Goal: Task Accomplishment & Management: Complete application form

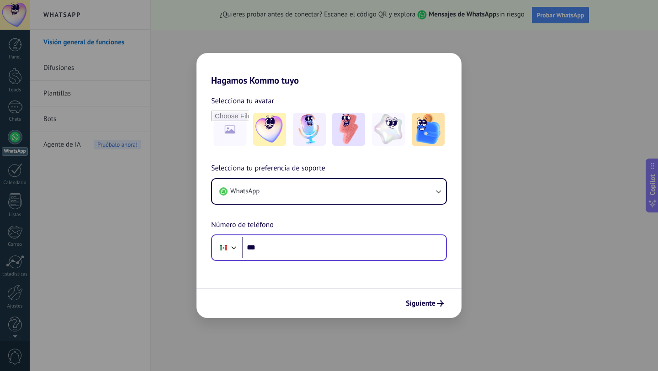
click at [362, 255] on input "***" at bounding box center [344, 247] width 204 height 21
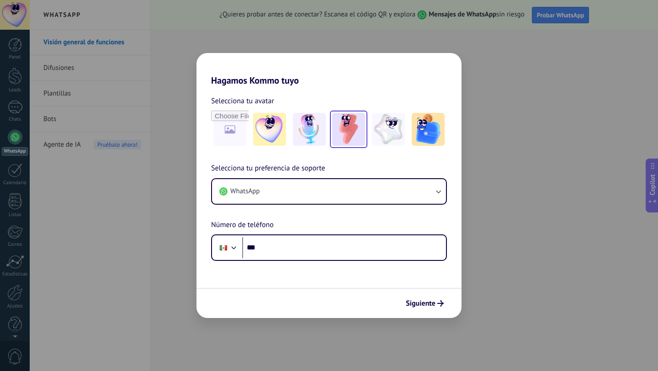
click at [346, 119] on img at bounding box center [348, 129] width 33 height 33
click at [293, 127] on img at bounding box center [309, 129] width 33 height 33
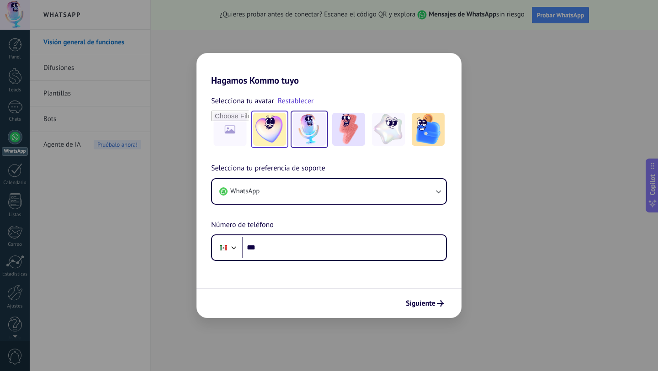
click at [266, 128] on img at bounding box center [269, 129] width 33 height 33
click at [325, 125] on img at bounding box center [309, 129] width 33 height 33
click at [342, 126] on img at bounding box center [348, 129] width 33 height 33
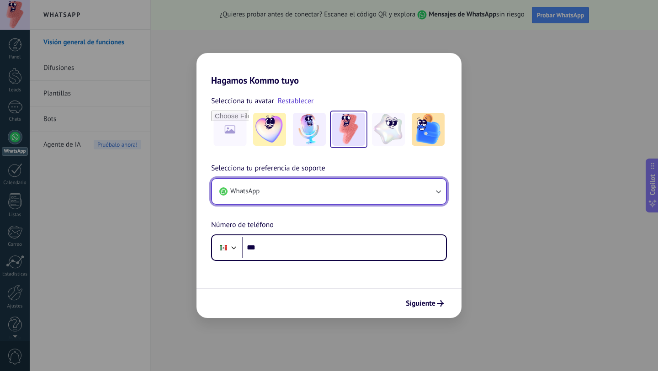
click at [298, 193] on button "WhatsApp" at bounding box center [329, 191] width 234 height 25
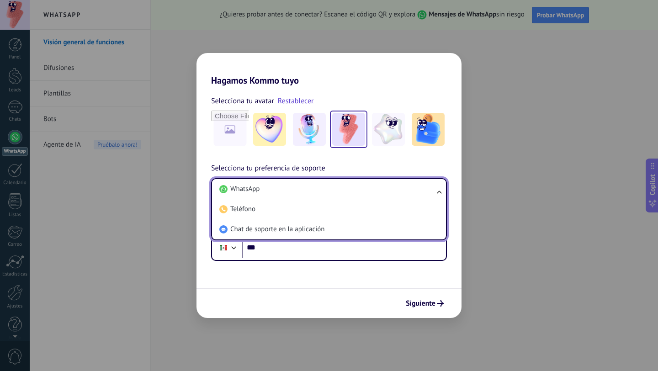
click at [298, 193] on li "WhatsApp" at bounding box center [327, 189] width 223 height 20
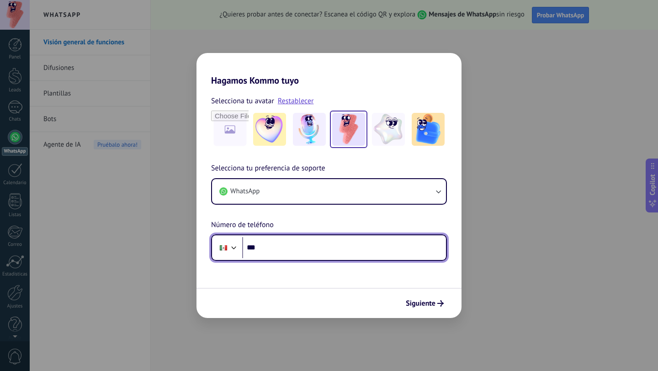
click at [359, 251] on input "***" at bounding box center [344, 247] width 204 height 21
type input "**********"
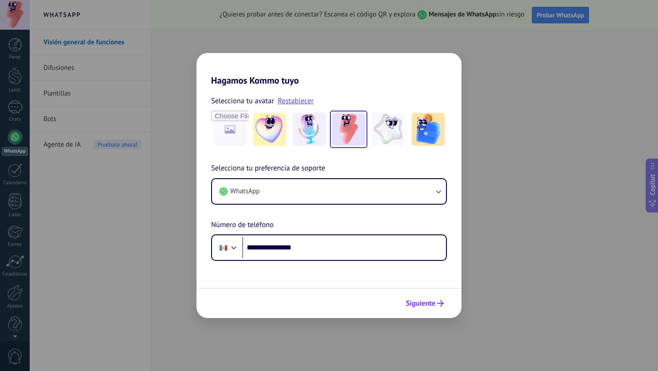
click at [427, 306] on span "Siguiente" at bounding box center [421, 303] width 30 height 6
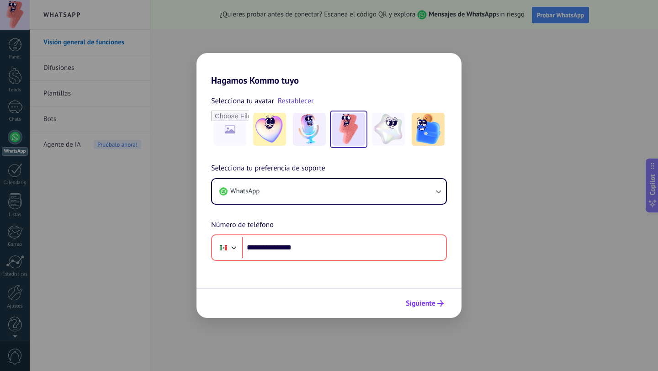
click at [427, 306] on span "Siguiente" at bounding box center [421, 303] width 30 height 6
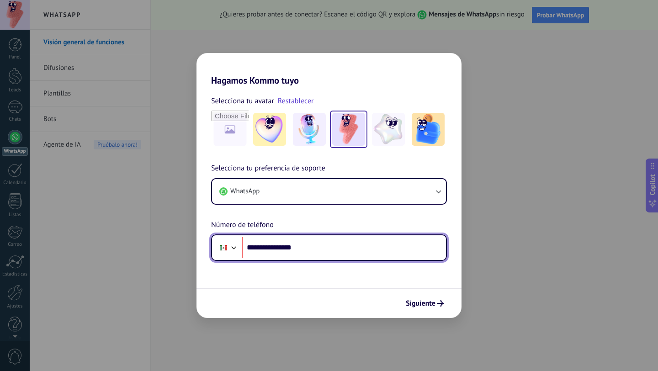
click at [232, 248] on div at bounding box center [234, 246] width 11 height 11
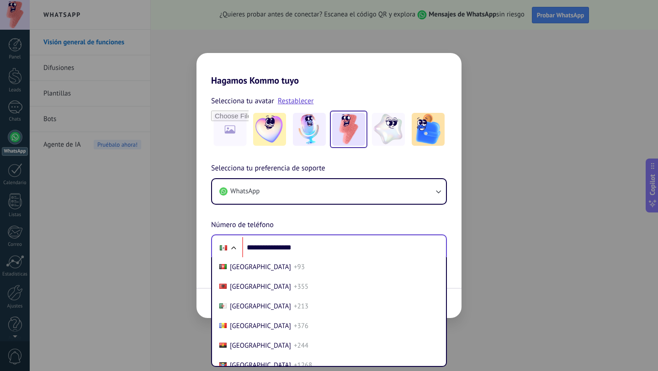
scroll to position [2316, 0]
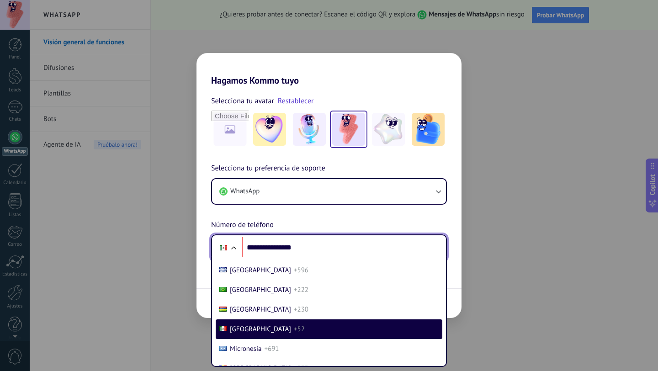
click at [232, 248] on div at bounding box center [233, 249] width 11 height 11
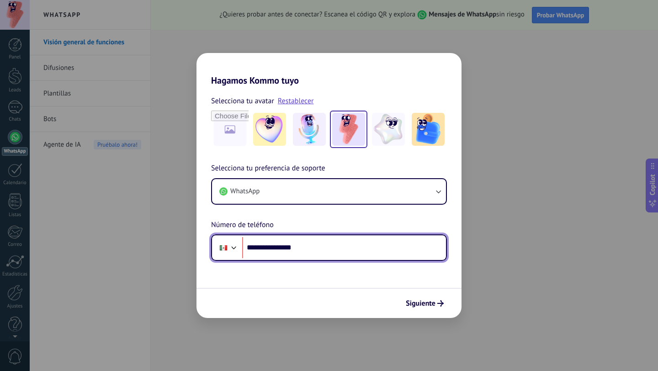
click at [396, 254] on input "**********" at bounding box center [344, 247] width 204 height 21
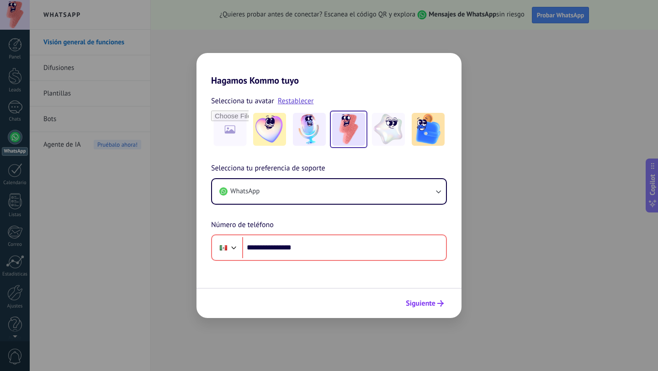
click at [425, 296] on button "Siguiente" at bounding box center [425, 304] width 46 height 16
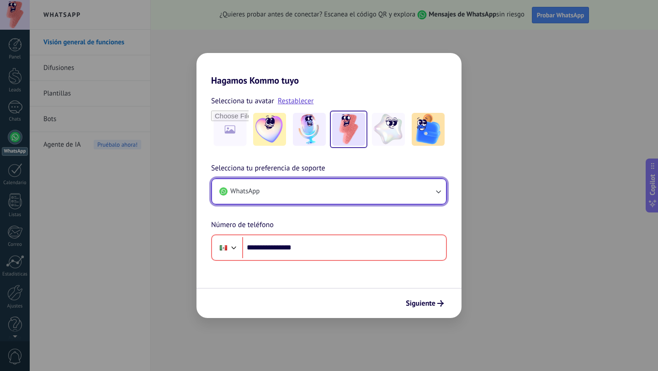
click at [398, 198] on button "WhatsApp" at bounding box center [329, 191] width 234 height 25
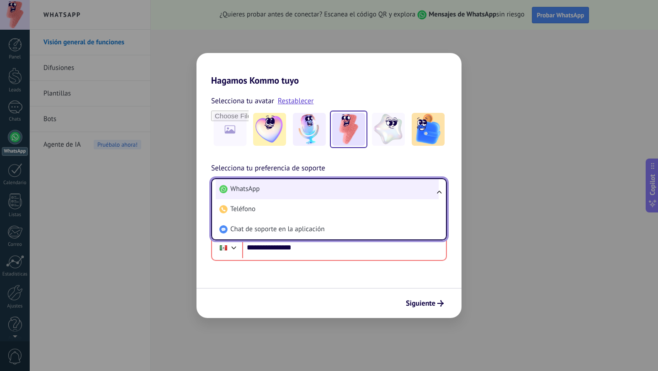
click at [333, 194] on li "WhatsApp" at bounding box center [327, 189] width 223 height 20
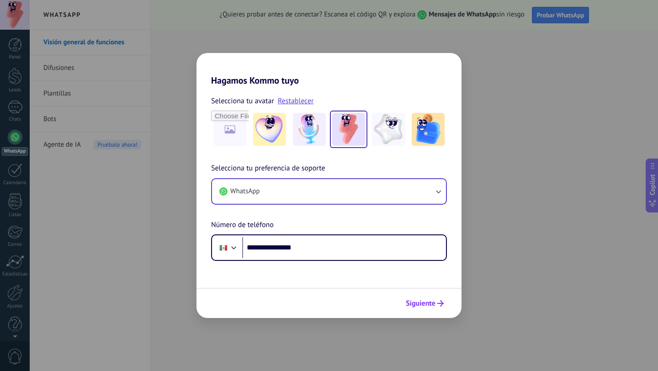
click at [417, 306] on span "Siguiente" at bounding box center [421, 303] width 30 height 6
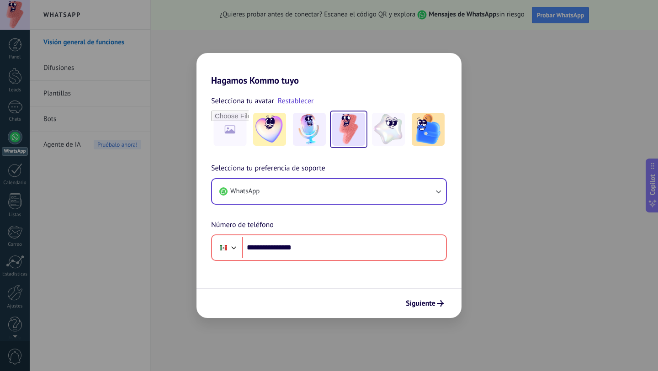
click at [609, 238] on div "**********" at bounding box center [329, 185] width 658 height 371
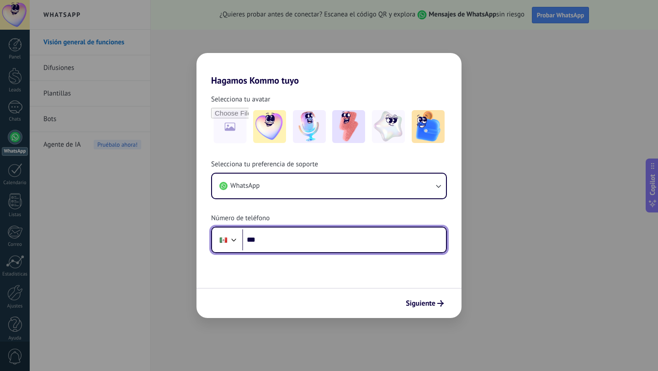
click at [283, 242] on input "***" at bounding box center [344, 239] width 204 height 21
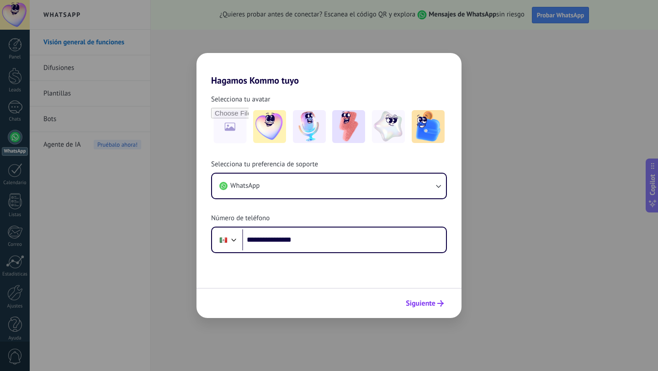
click at [426, 311] on div "Siguiente" at bounding box center [329, 303] width 265 height 30
click at [426, 311] on button "Siguiente" at bounding box center [425, 304] width 46 height 16
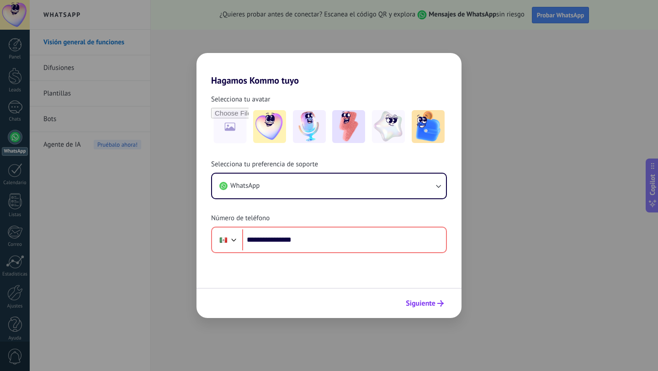
click at [426, 307] on span "Siguiente" at bounding box center [421, 303] width 30 height 6
click at [430, 79] on h2 "Hagamos Kommo tuyo" at bounding box center [329, 69] width 265 height 33
click at [485, 92] on div "**********" at bounding box center [329, 185] width 658 height 371
click at [550, 7] on div "**********" at bounding box center [329, 185] width 658 height 371
click at [274, 173] on div "WhatsApp" at bounding box center [329, 186] width 236 height 27
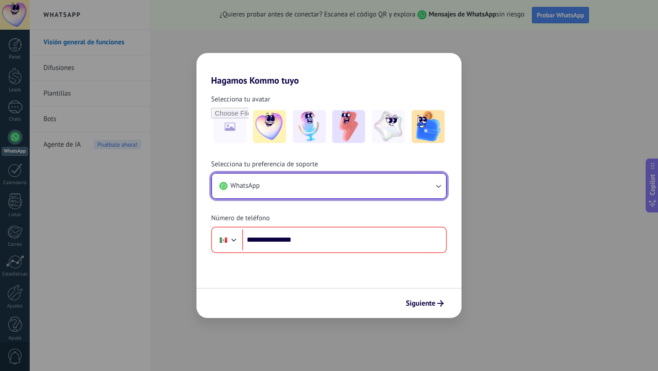
click at [272, 193] on button "WhatsApp" at bounding box center [329, 186] width 234 height 25
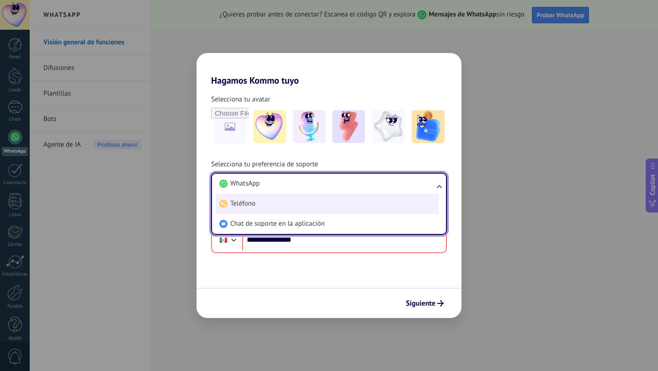
click at [272, 196] on li "Teléfono" at bounding box center [327, 204] width 223 height 20
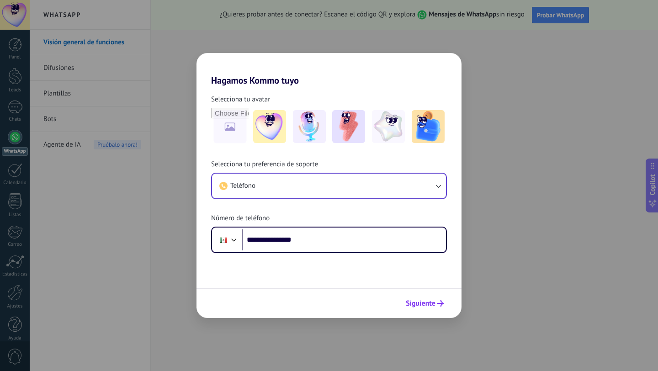
click at [414, 303] on span "Siguiente" at bounding box center [421, 303] width 30 height 6
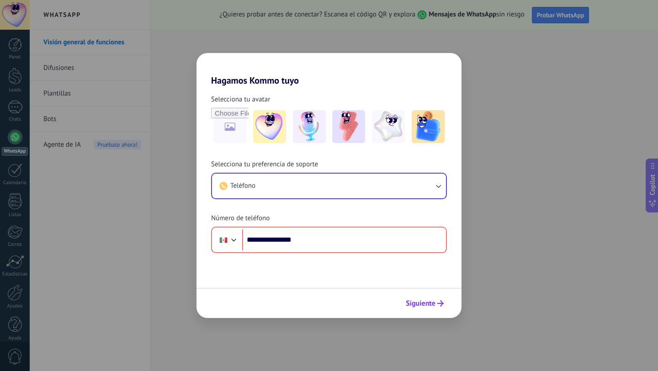
click at [414, 302] on span "Siguiente" at bounding box center [421, 303] width 30 height 6
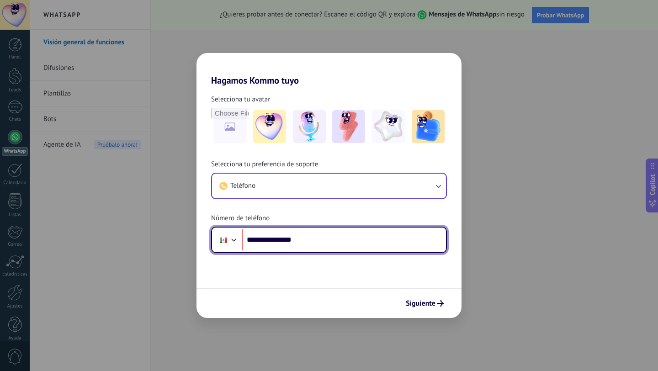
click at [272, 240] on input "**********" at bounding box center [344, 239] width 204 height 21
type input "**********"
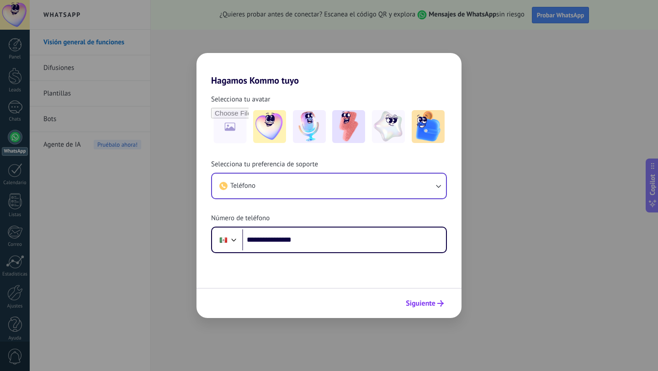
click at [420, 300] on span "Siguiente" at bounding box center [421, 303] width 30 height 6
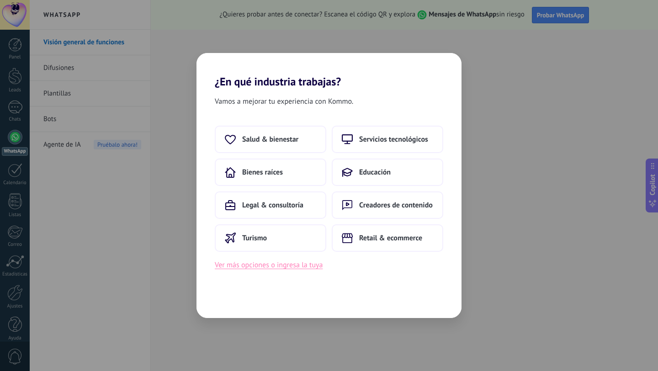
click at [298, 269] on button "Ver más opciones o ingresa la tuya" at bounding box center [269, 265] width 108 height 12
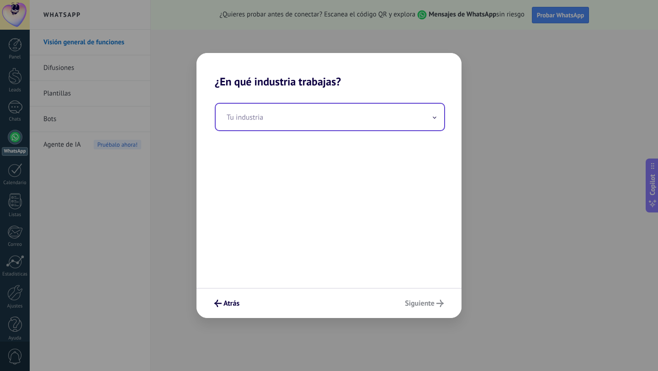
click at [309, 130] on div "Tu industria" at bounding box center [330, 117] width 230 height 28
click at [311, 118] on input "text" at bounding box center [330, 117] width 229 height 27
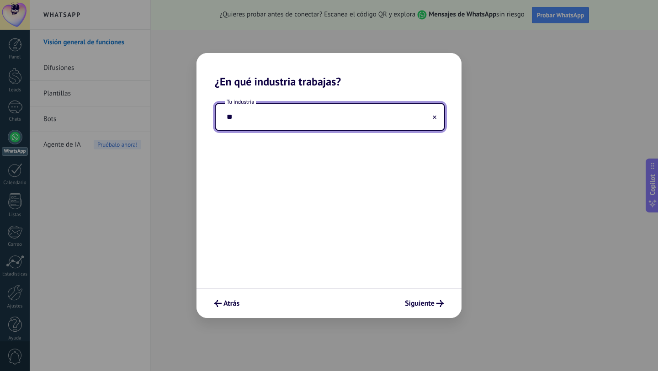
type input "*"
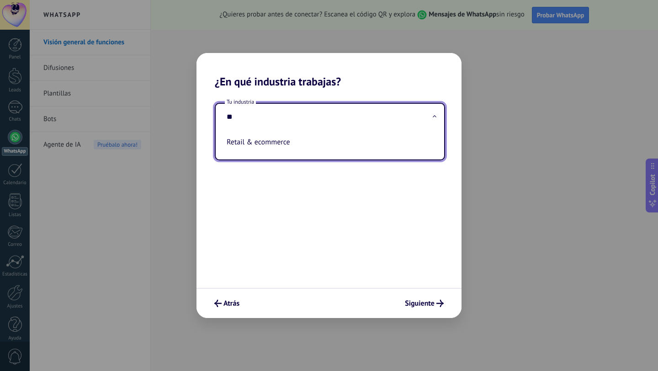
type input "*"
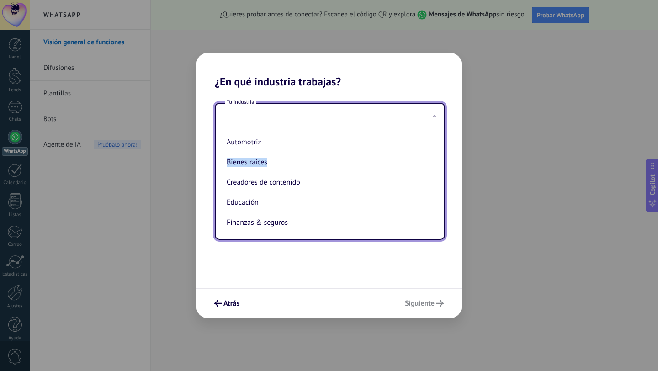
drag, startPoint x: 433, startPoint y: 148, endPoint x: 432, endPoint y: 160, distance: 11.6
click at [432, 162] on ul "Automotriz Bienes raíces Creadores de contenido Educación Finanzas & seguros Go…" at bounding box center [326, 184] width 221 height 109
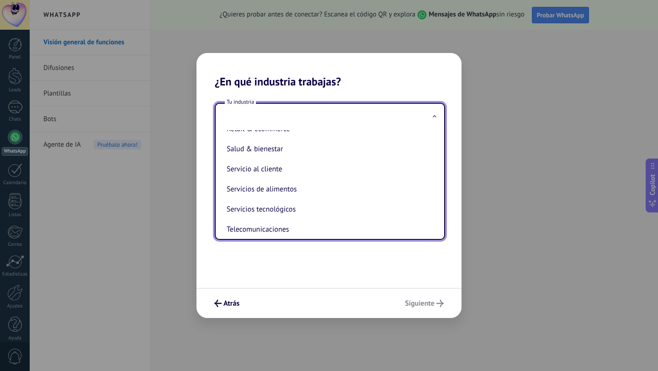
scroll to position [195, 0]
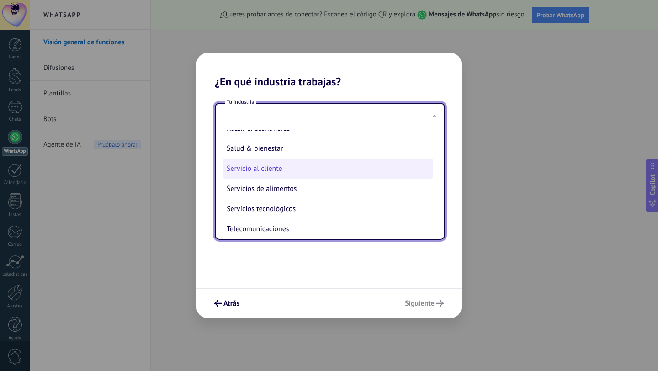
click at [341, 179] on li "Servicio al cliente" at bounding box center [328, 169] width 210 height 20
type input "**********"
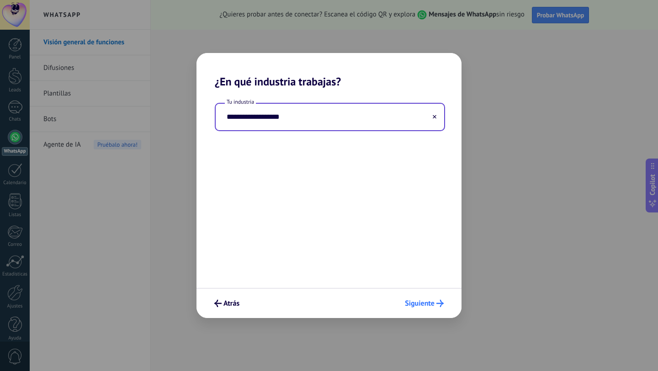
click at [428, 310] on button "Siguiente" at bounding box center [424, 304] width 47 height 16
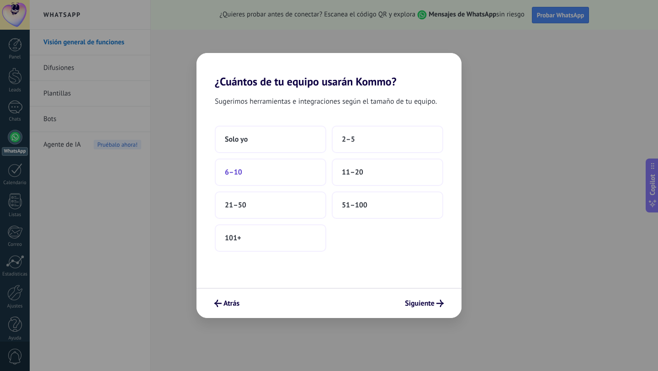
click at [313, 167] on button "6–10" at bounding box center [271, 172] width 112 height 27
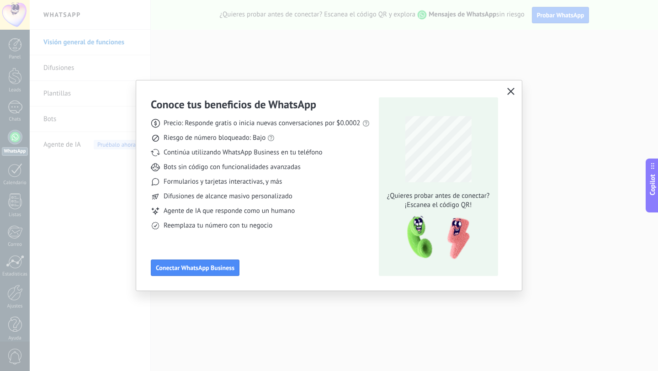
click at [514, 89] on use "button" at bounding box center [510, 91] width 7 height 7
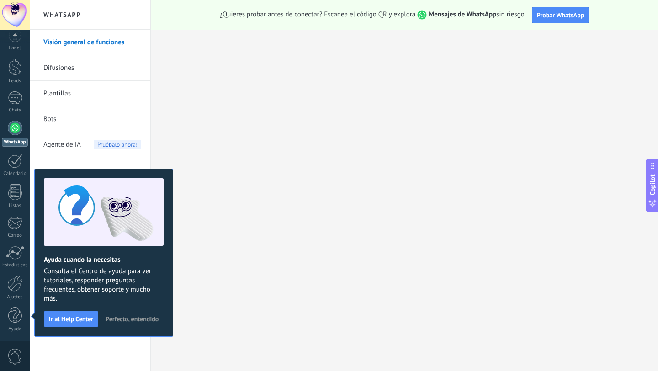
scroll to position [0, 0]
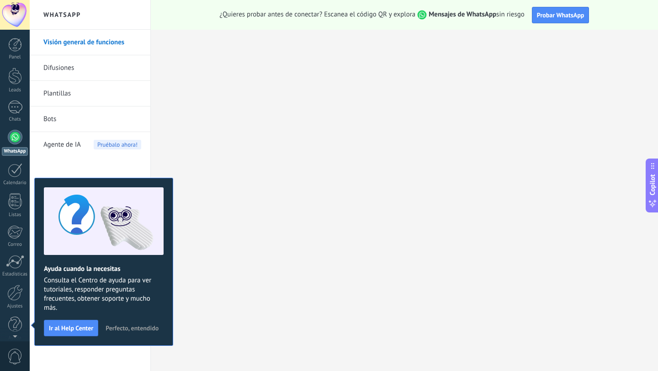
click at [102, 146] on span "Pruébalo ahora!" at bounding box center [118, 145] width 48 height 10
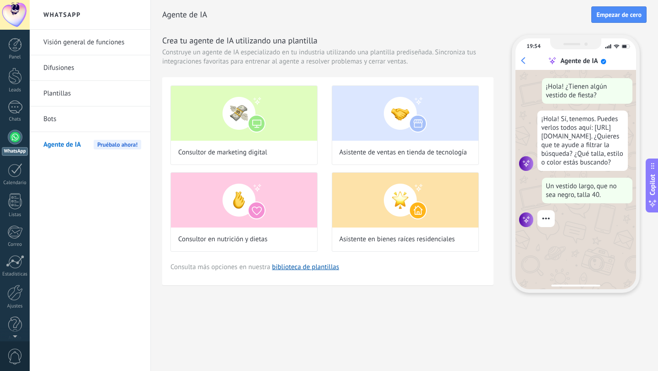
click at [20, 67] on div "Panel Leads Chats WhatsApp Clientes" at bounding box center [15, 194] width 30 height 313
click at [12, 45] on div at bounding box center [15, 45] width 14 height 14
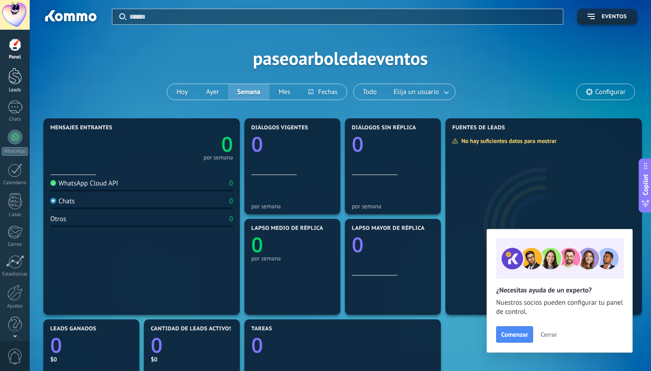
click at [16, 90] on div "Leads" at bounding box center [15, 90] width 27 height 6
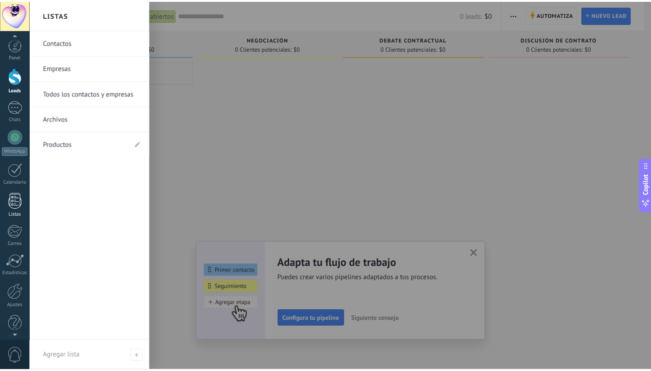
scroll to position [9, 0]
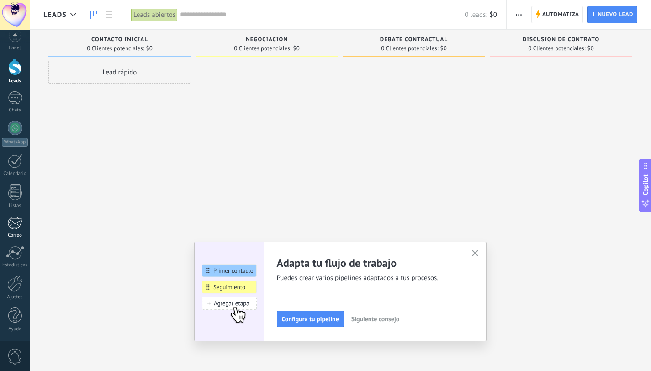
click at [13, 223] on div at bounding box center [14, 223] width 15 height 14
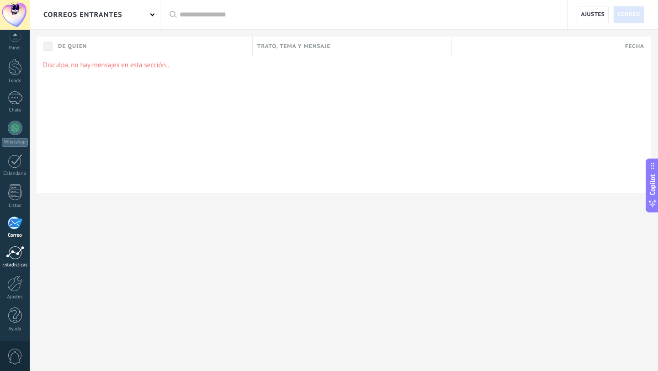
click at [15, 254] on div at bounding box center [15, 253] width 18 height 14
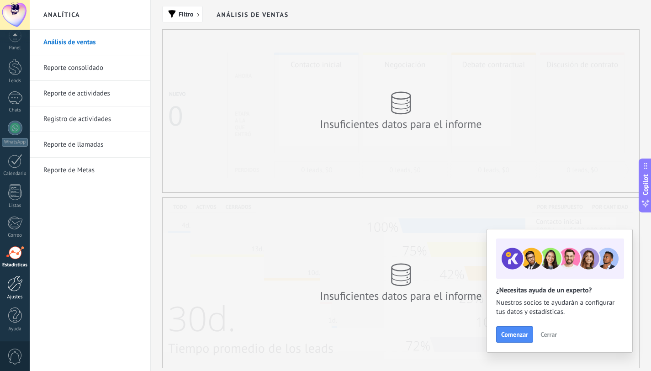
click at [19, 284] on div at bounding box center [15, 284] width 16 height 16
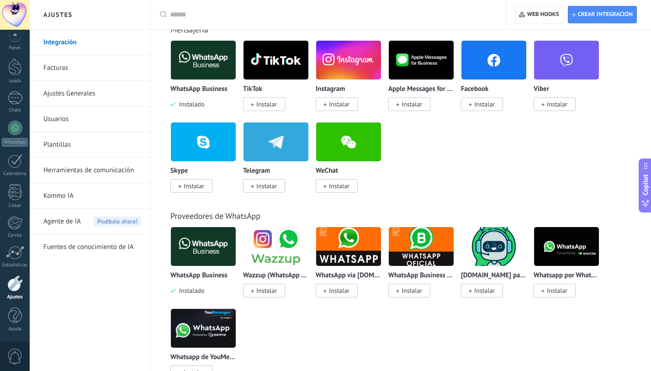
scroll to position [196, 0]
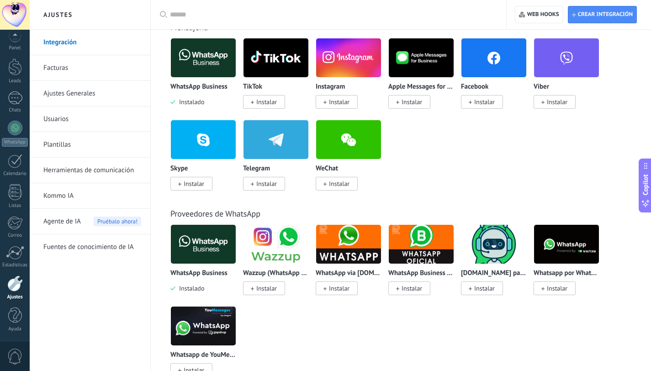
click at [282, 247] on img at bounding box center [276, 244] width 65 height 44
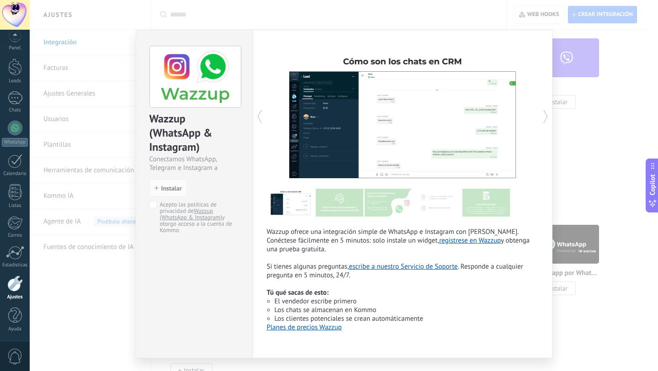
click at [76, 268] on div "Wazzup (WhatsApp & Instagram) Conectamos WhatsApp, Telegram e Instagram a Kommo…" at bounding box center [344, 185] width 629 height 371
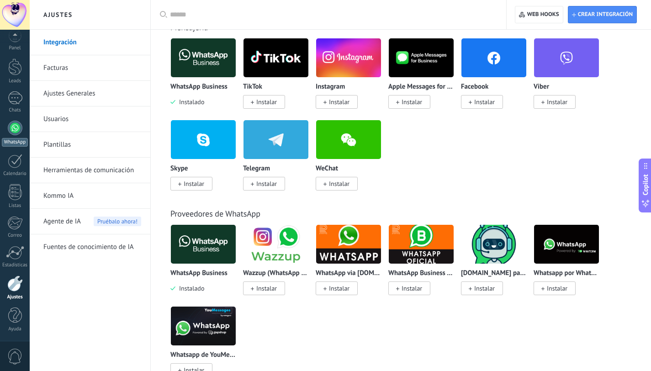
click at [14, 128] on div at bounding box center [15, 128] width 15 height 15
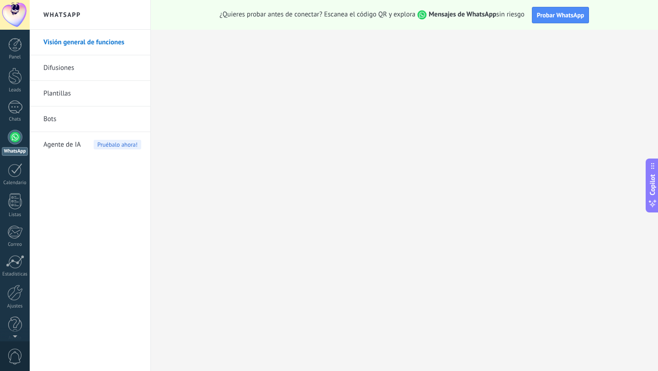
click at [88, 70] on link "Difusiones" at bounding box center [92, 68] width 98 height 26
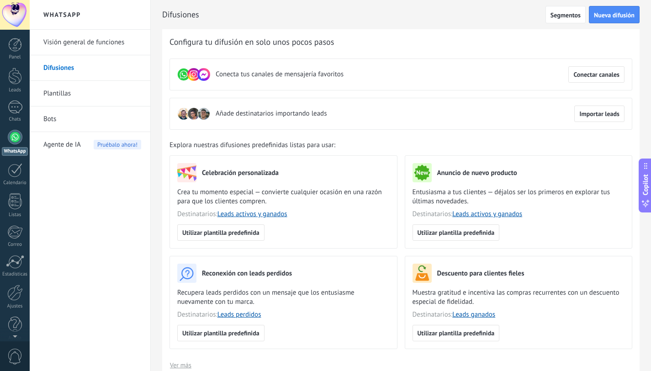
click at [74, 87] on link "Plantillas" at bounding box center [92, 94] width 98 height 26
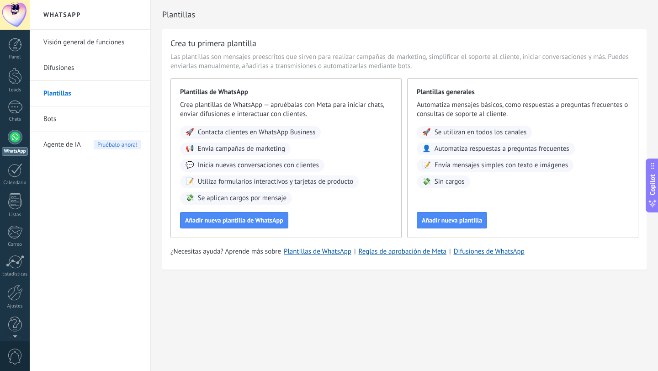
click at [79, 114] on link "Bots" at bounding box center [92, 120] width 98 height 26
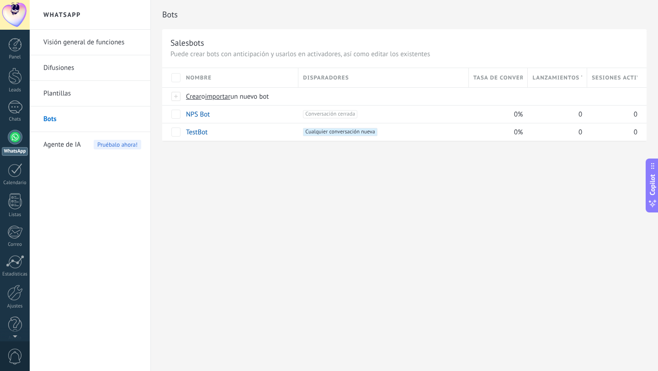
click at [85, 67] on link "Difusiones" at bounding box center [92, 68] width 98 height 26
